Goal: Task Accomplishment & Management: Complete application form

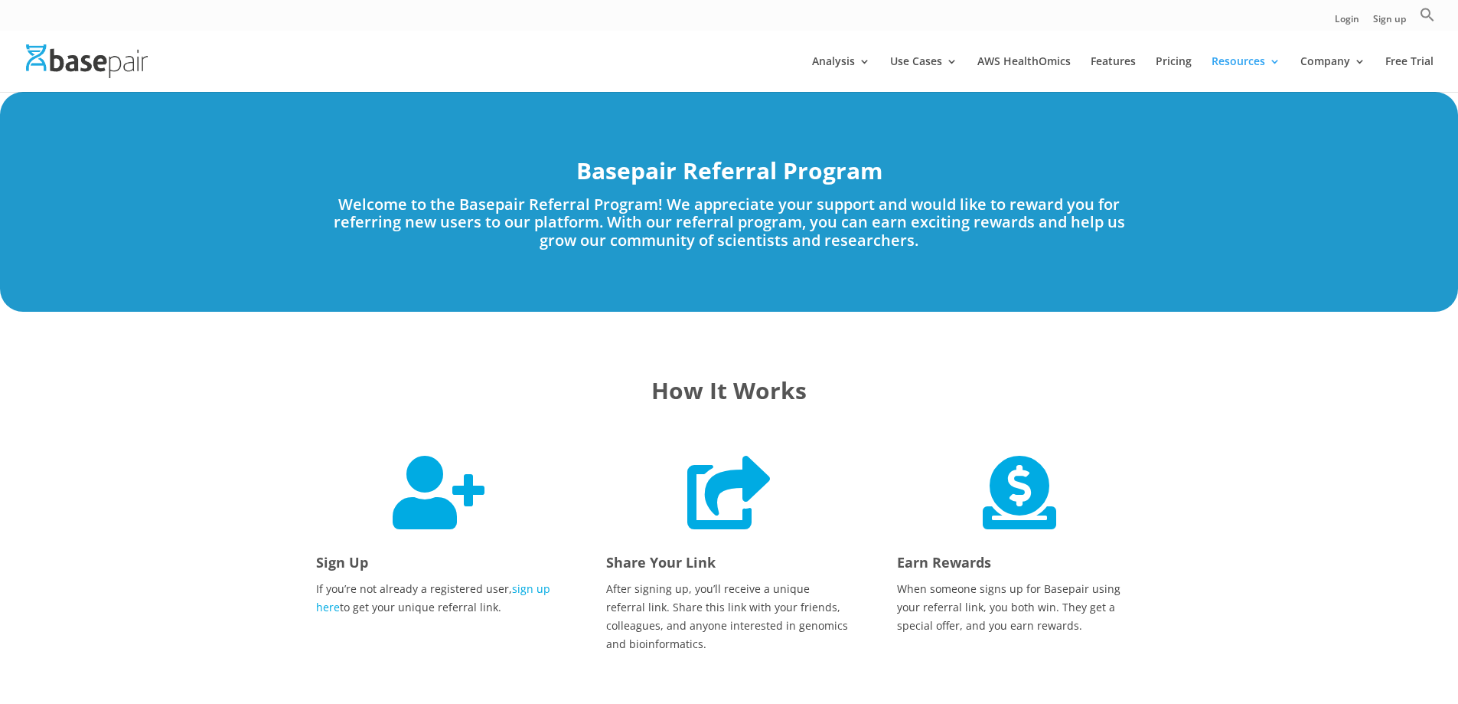
click at [491, 461] on div " Sign Up If you’re not already a registered user, sign up here to get your uni…" at bounding box center [438, 535] width 245 height 161
click at [417, 499] on span "" at bounding box center [439, 491] width 92 height 73
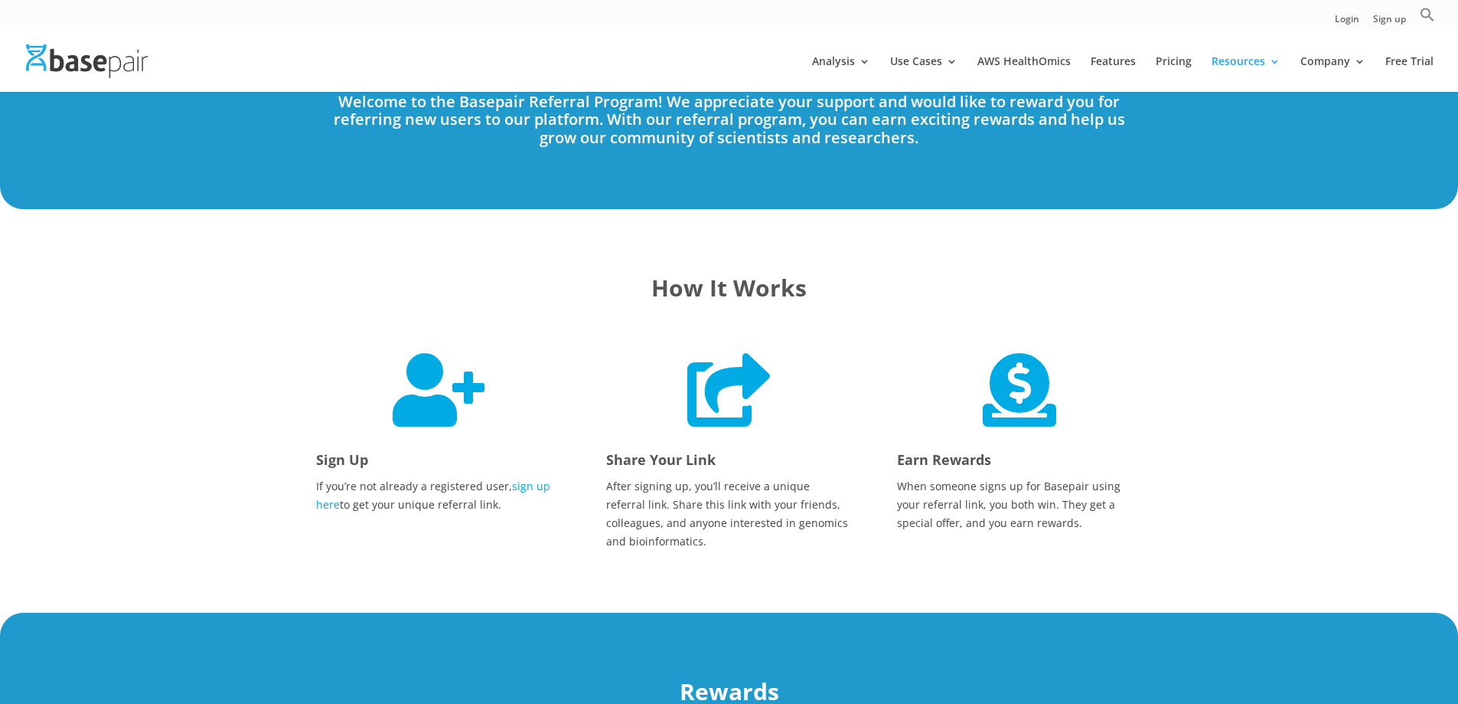
scroll to position [230, 0]
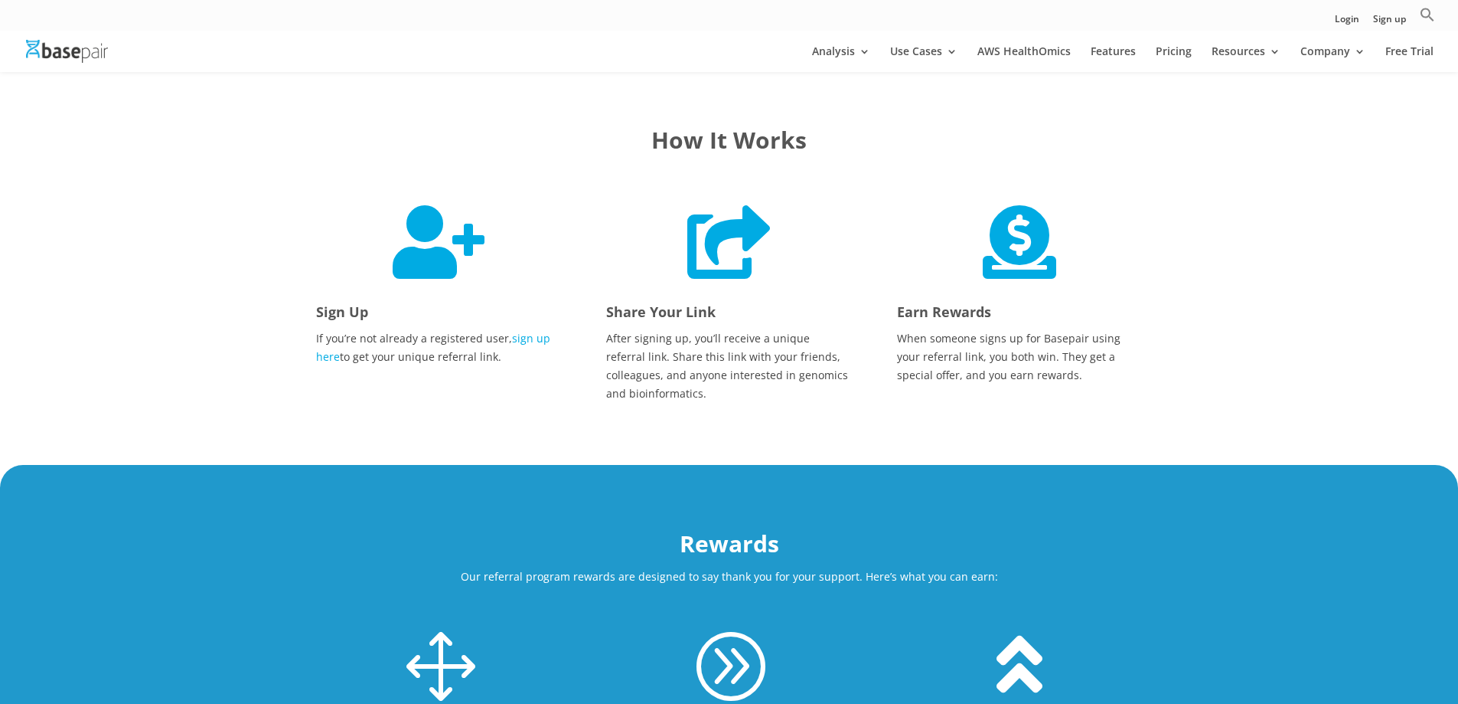
click at [420, 325] on h4 "Sign Up" at bounding box center [438, 316] width 245 height 28
click at [341, 354] on p "If you’re not already a registered user, sign up here to get your unique referr…" at bounding box center [438, 347] width 245 height 37
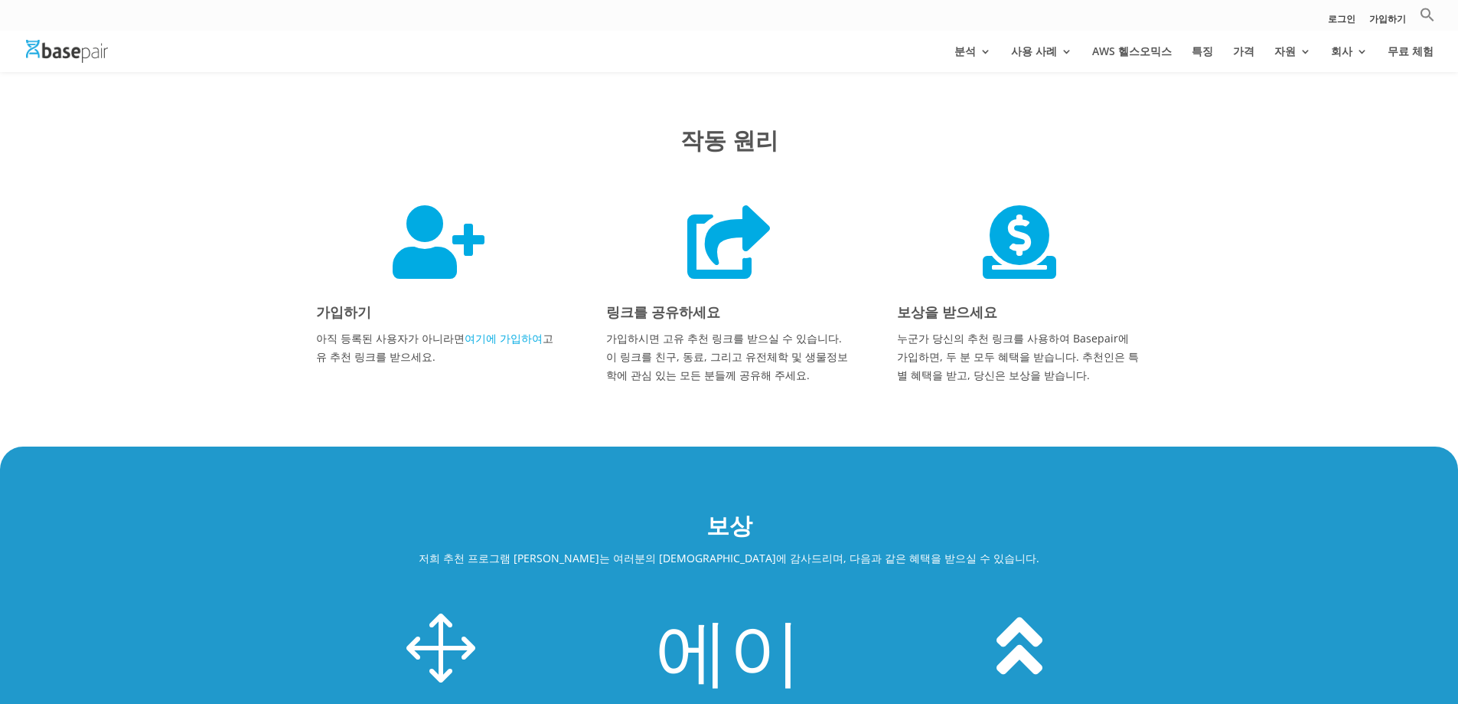
click at [808, 331] on font "가입하시면 고유 추천 링크를 받으실 수 있습니다. 이 링크를 친구, 동료, 그리고 유전체학 및 생물정보학에 관심 있는 모든 분들께 공유해 주세…" at bounding box center [727, 356] width 242 height 51
drag, startPoint x: 632, startPoint y: 349, endPoint x: 1093, endPoint y: 308, distance: 462.7
click at [1053, 320] on div " 가입하기 아직 등록된 사용자가 아니라면 여기에 가입하여 고유 추천 링크를 받으세요.  링크를 공유하세요 가입하시면 고유 추천 링크를 받으…" at bounding box center [729, 294] width 827 height 220
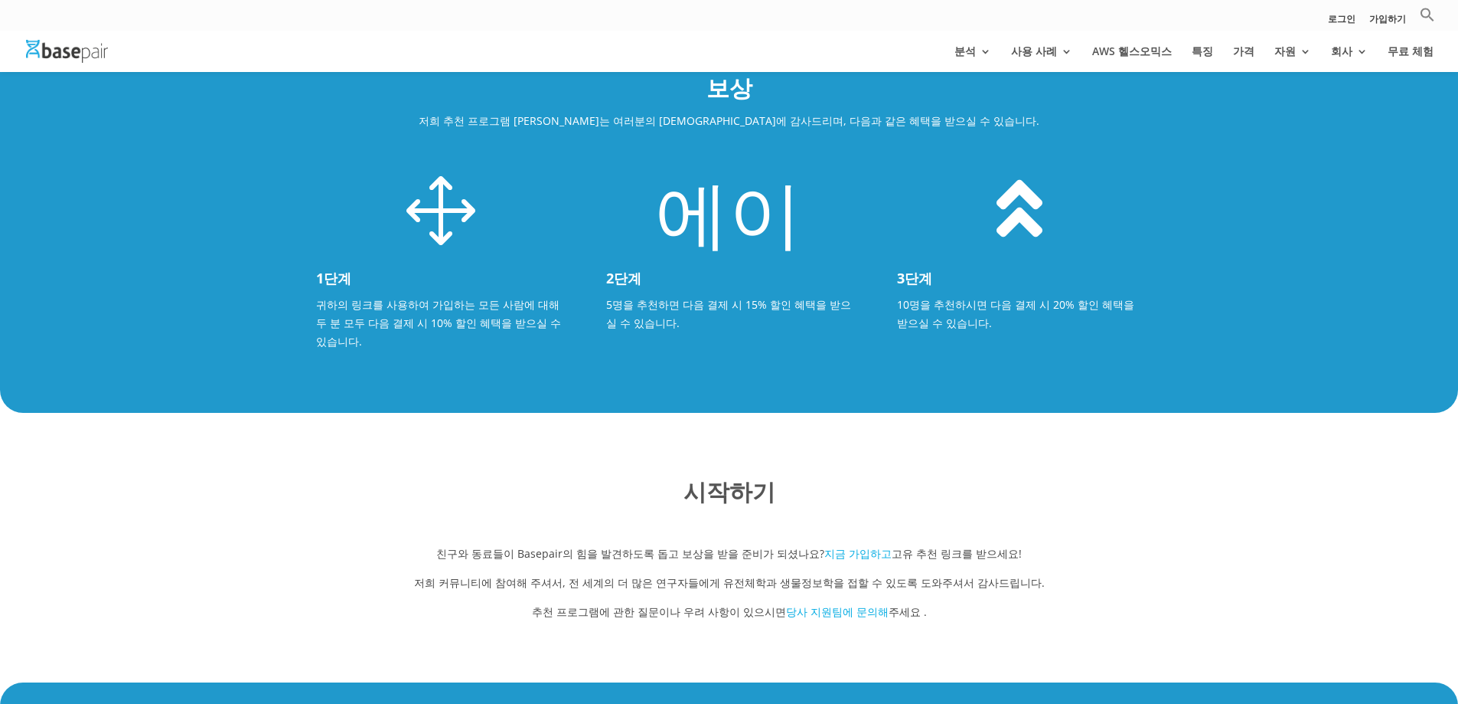
scroll to position [919, 0]
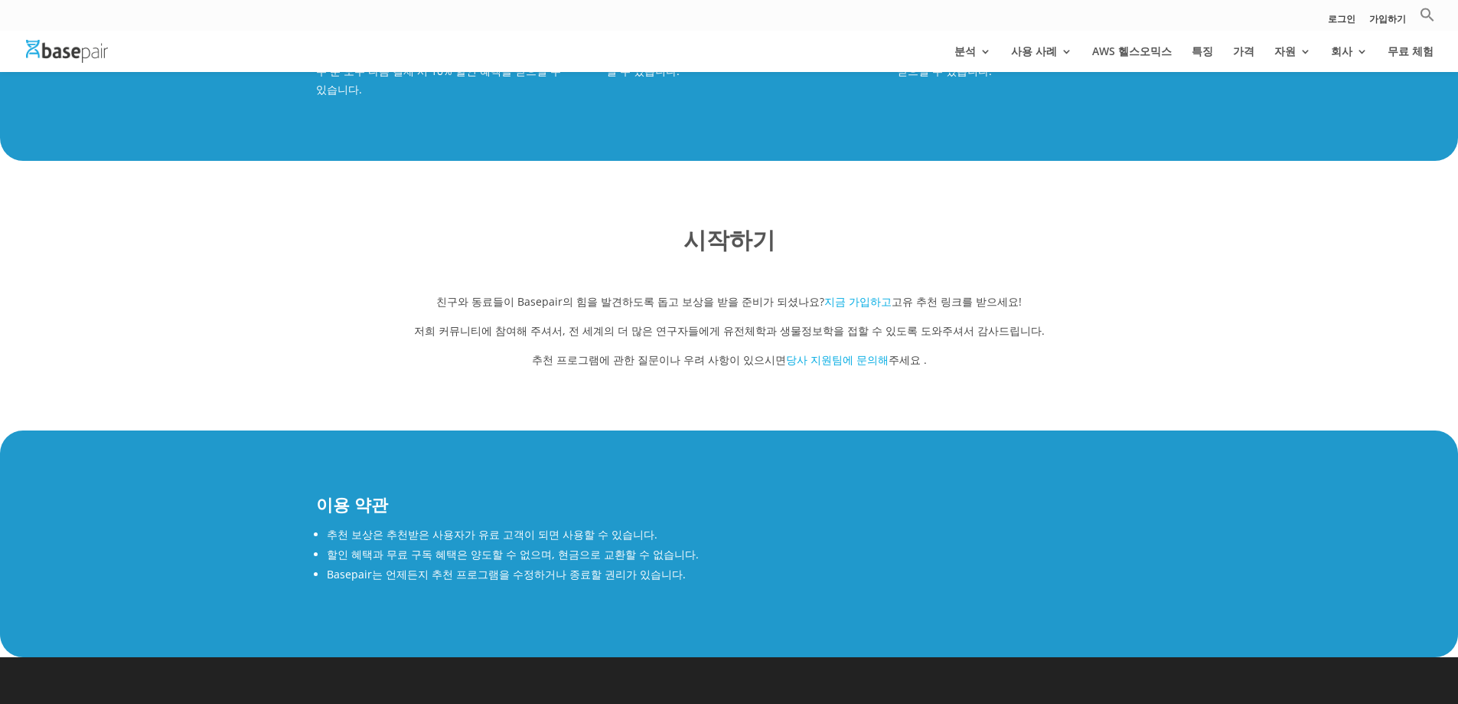
click at [458, 294] on font "친구와 동료들이 Basepair의 힘을 발견하도록 돕고 보상을 받을 준비가 되셨나요?" at bounding box center [630, 301] width 388 height 15
click at [374, 382] on div "시작하기 친구와 동료들이 Basepair의 힘을 발견하도록 돕고 보상을 받을 준비가 되셨나요? 지금 가입하고 고유 추천 링크를 받으세요! 저희…" at bounding box center [729, 296] width 1458 height 270
drag, startPoint x: 337, startPoint y: 528, endPoint x: 651, endPoint y: 516, distance: 314.1
click at [651, 524] on ul "추천 보상은 추천받은 사용자가 유료 고객이 되면 사용할 수 있습니다. 할인 혜택과 무료 구독 혜택은 양도할 수 없으며, 현금으로 교환할 수 없…" at bounding box center [729, 559] width 827 height 70
click at [632, 547] on font "할인 혜택과 무료 구독 혜택은 양도할 수 없으며, 현금으로 교환할 수 없습니다." at bounding box center [513, 554] width 372 height 15
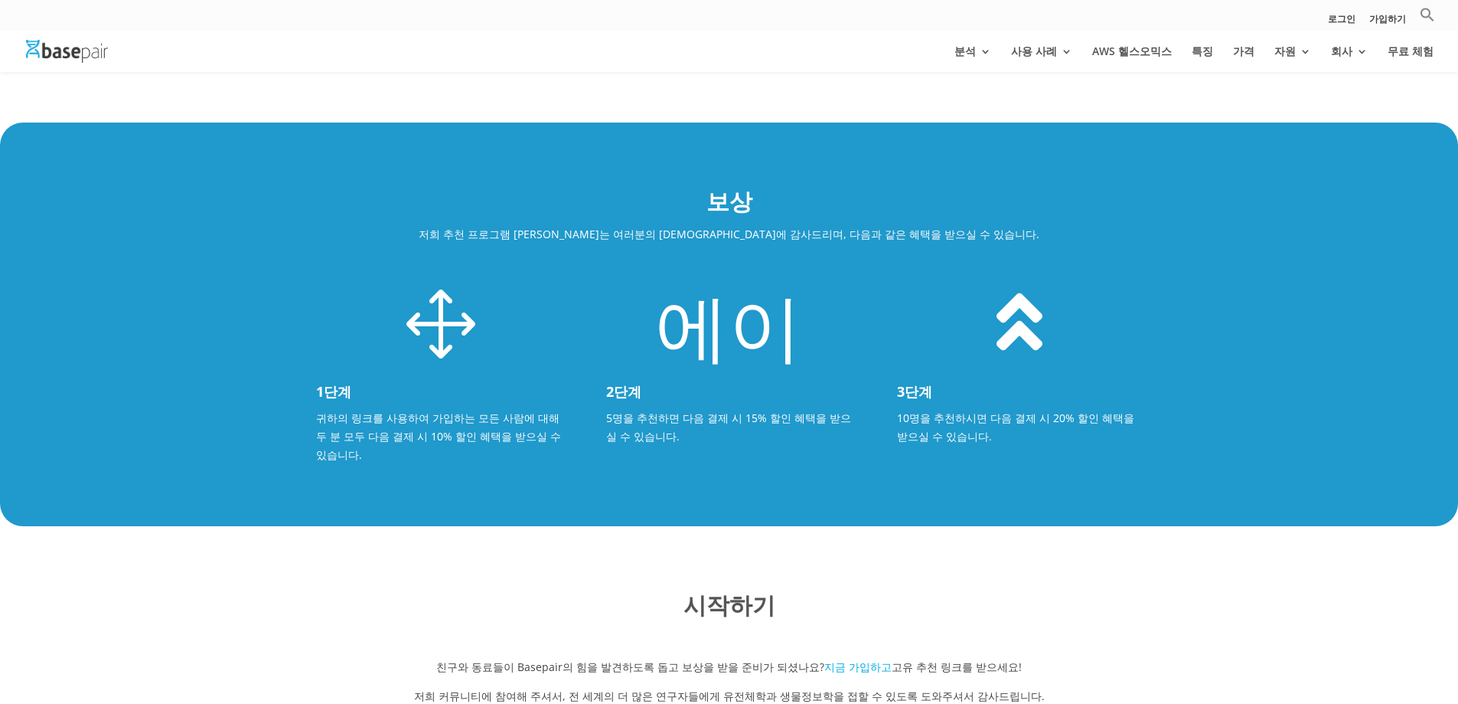
scroll to position [459, 0]
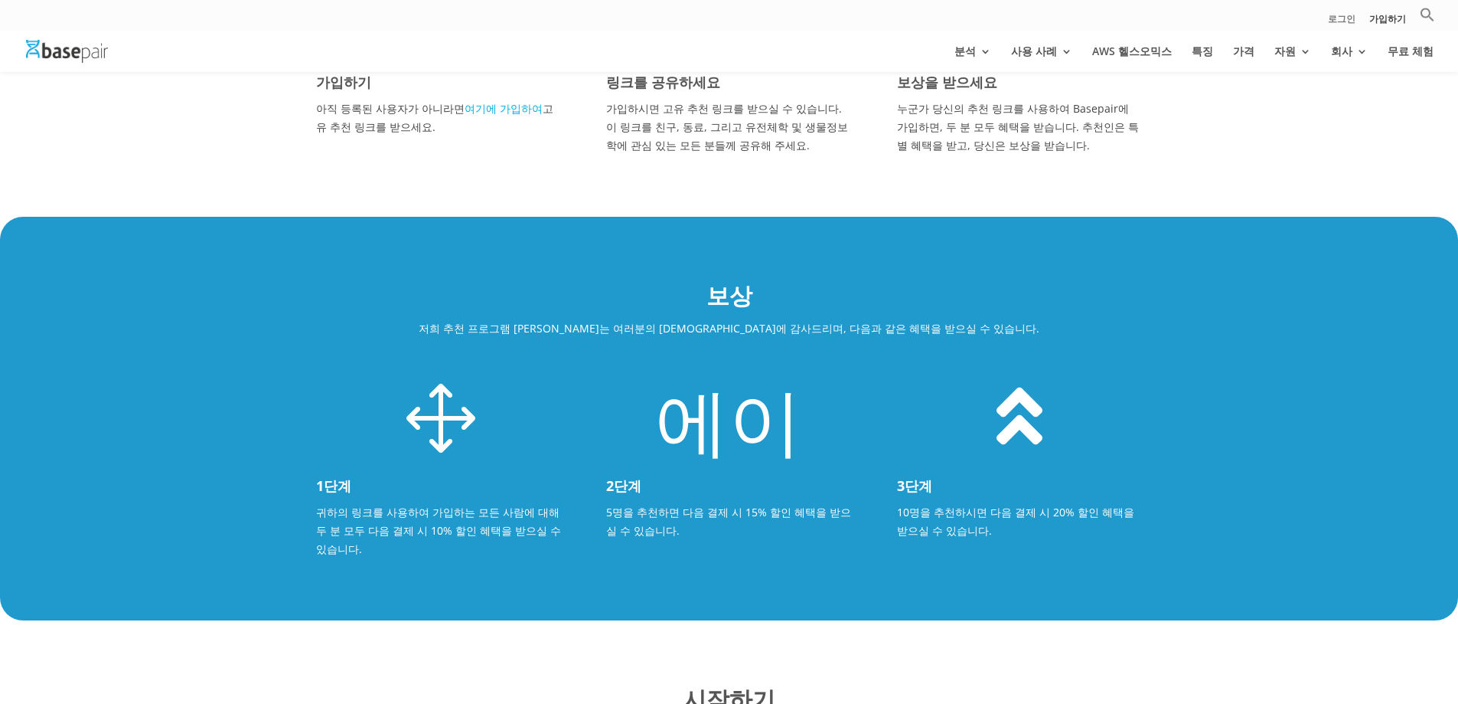
click at [1337, 18] on font "로그인" at bounding box center [1342, 18] width 28 height 13
